Goal: Information Seeking & Learning: Learn about a topic

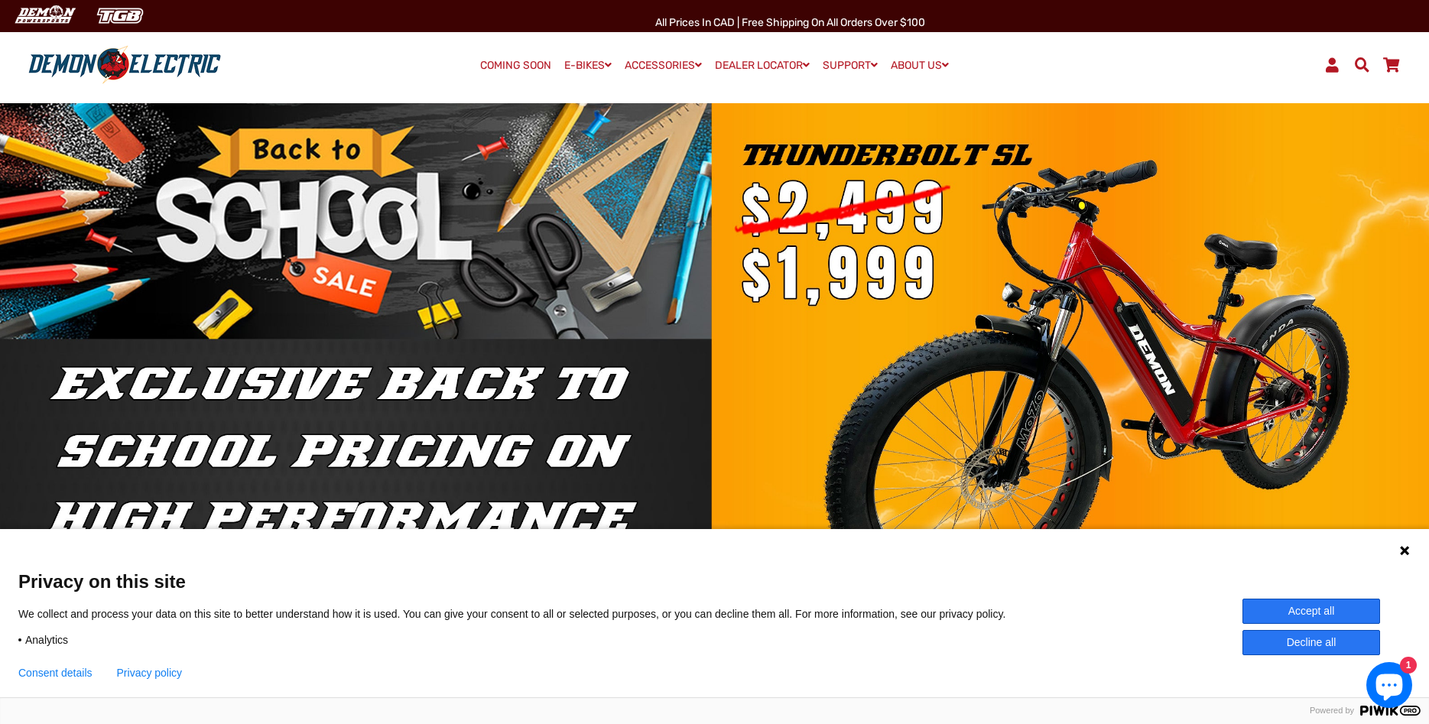
click at [1307, 605] on button "Accept all" at bounding box center [1312, 611] width 138 height 25
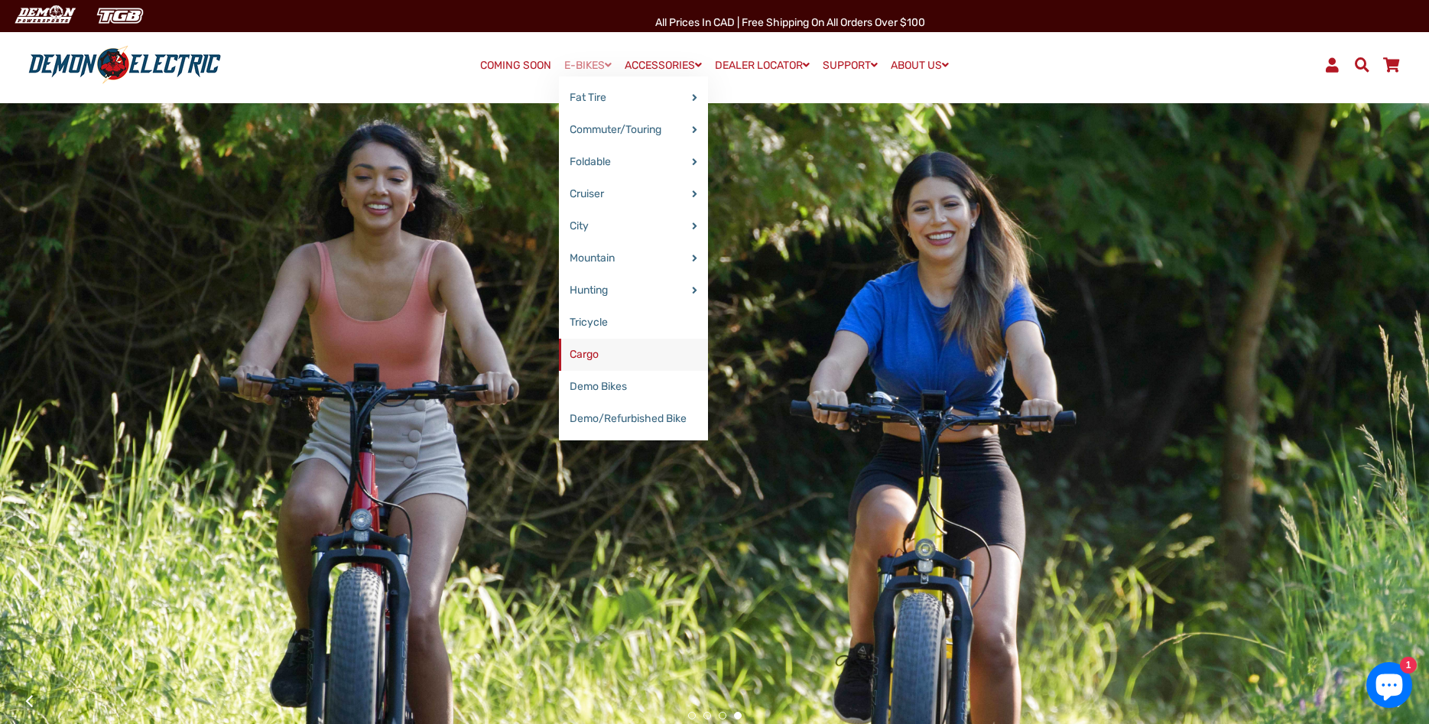
click at [599, 360] on link "Cargo" at bounding box center [633, 355] width 149 height 32
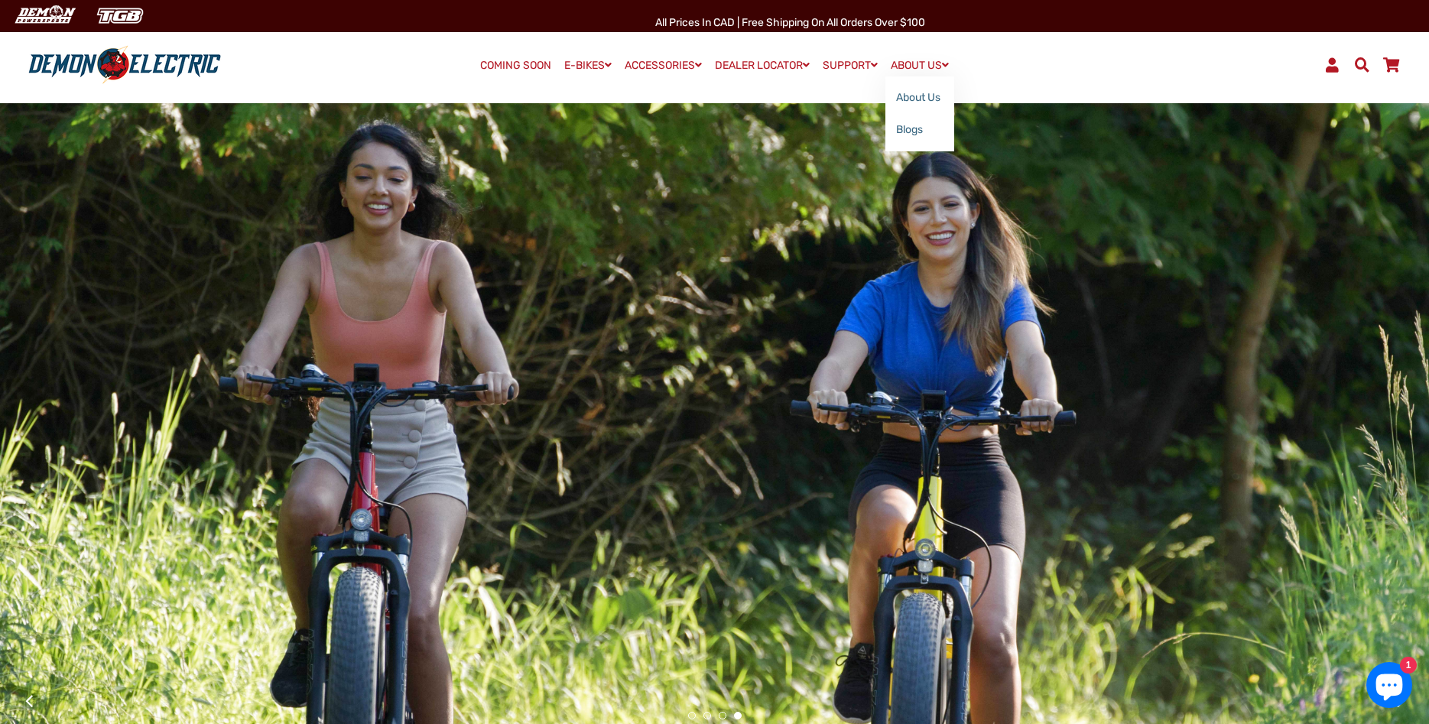
click at [949, 64] on span at bounding box center [945, 65] width 7 height 11
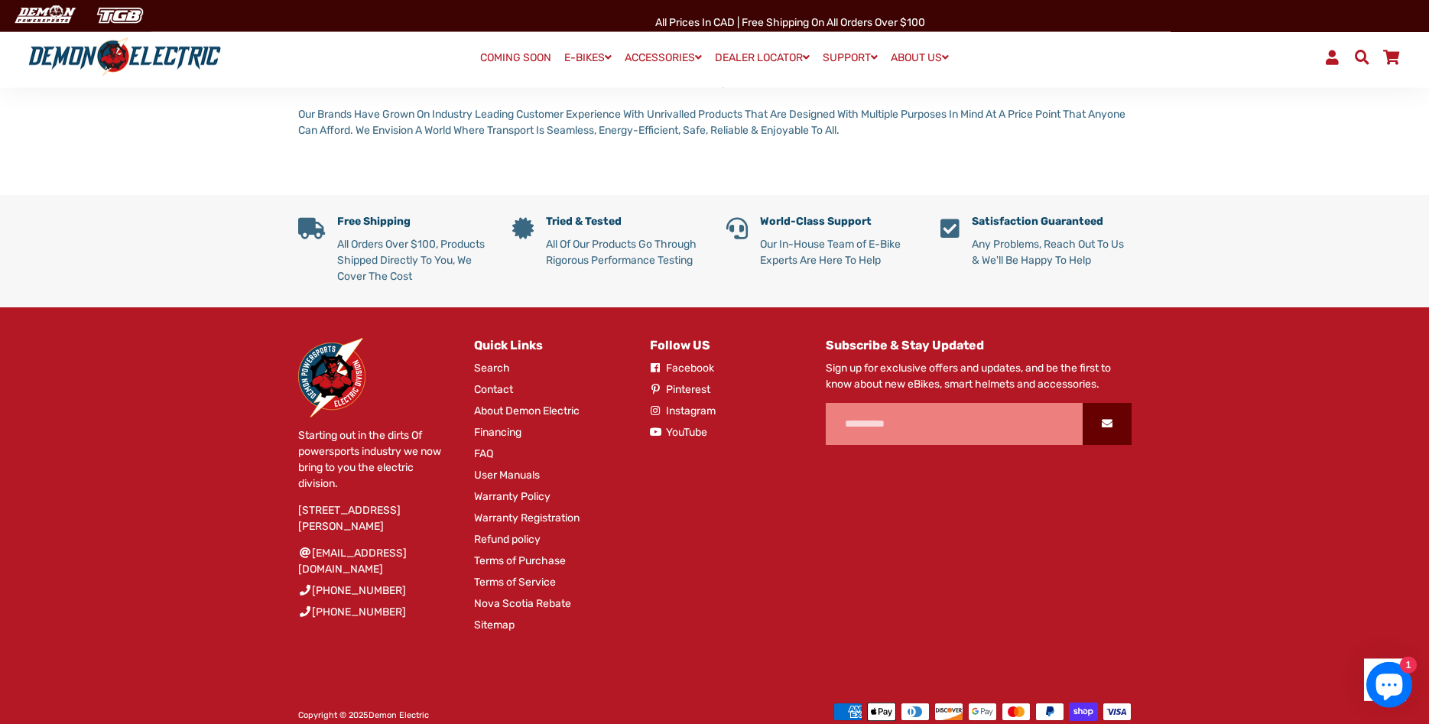
scroll to position [746, 0]
